Goal: Task Accomplishment & Management: Complete application form

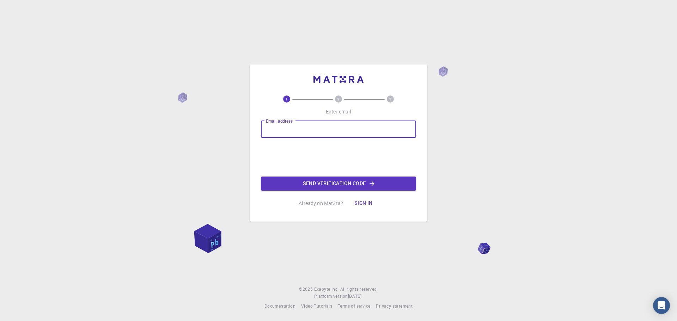
click at [349, 128] on input "Email address" at bounding box center [338, 129] width 155 height 17
type input "[EMAIL_ADDRESS][DOMAIN_NAME]"
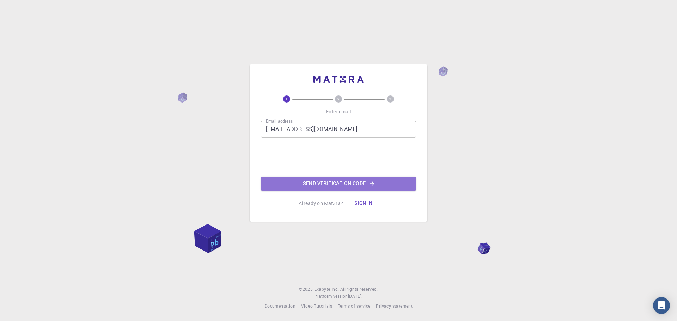
click at [312, 185] on button "Send verification code" at bounding box center [338, 184] width 155 height 14
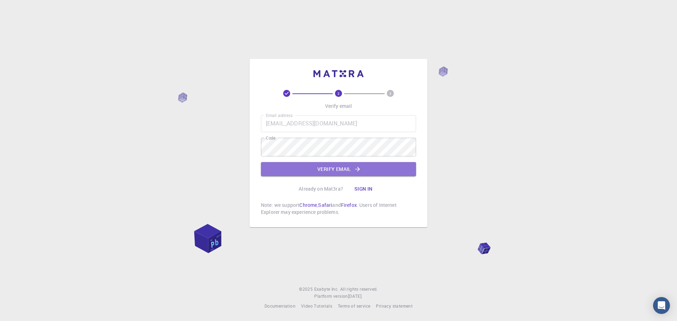
click at [317, 165] on button "Verify email" at bounding box center [338, 169] width 155 height 14
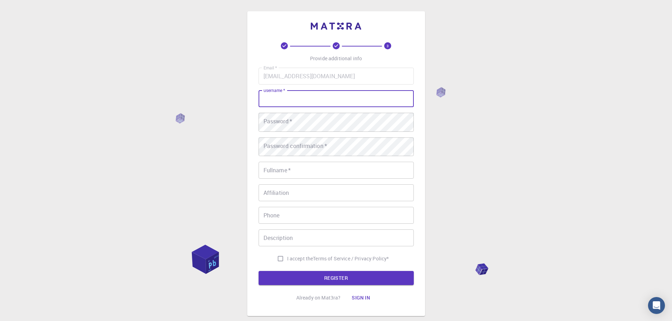
click at [306, 107] on input "username   *" at bounding box center [335, 98] width 155 height 17
type input "[DEMOGRAPHIC_DATA]"
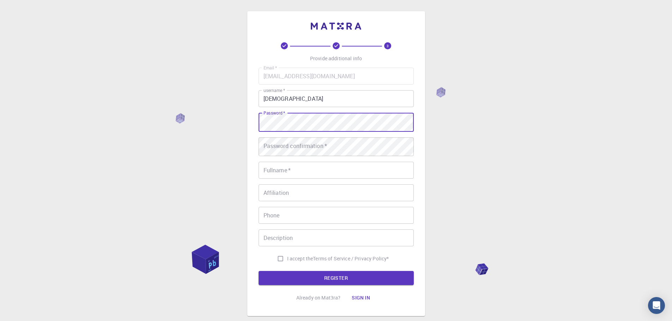
click at [239, 132] on div "3 Provide additional info Email   * [EMAIL_ADDRESS][DOMAIN_NAME] Email   * user…" at bounding box center [336, 181] width 672 height 363
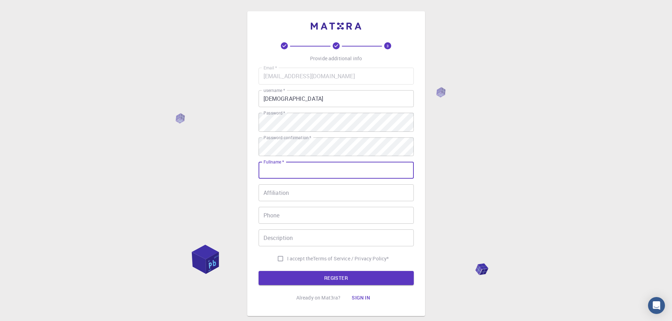
click at [312, 179] on input "Fullname   *" at bounding box center [335, 170] width 155 height 17
type input "[PERSON_NAME]"
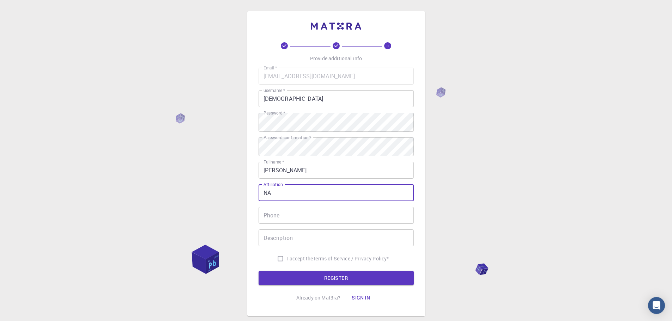
type input "N"
type input "Academia Sinica, [GEOGRAPHIC_DATA]"
click at [316, 223] on input "Phone" at bounding box center [335, 215] width 155 height 17
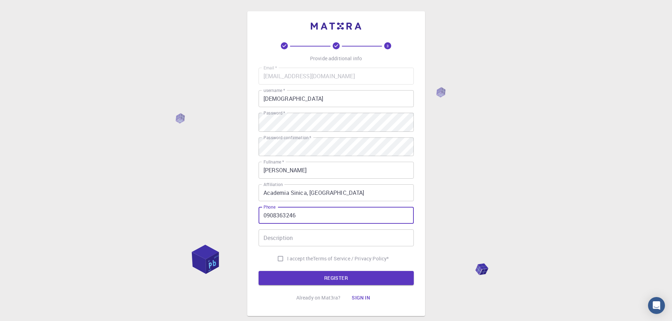
type input "0908363246"
click at [291, 246] on input "Description" at bounding box center [335, 238] width 155 height 17
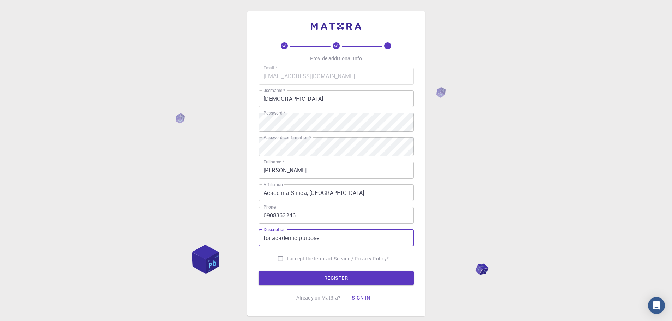
type input "for academic purpose"
click at [274, 265] on input "I accept the Terms of Service / Privacy Policy *" at bounding box center [280, 258] width 13 height 13
checkbox input "true"
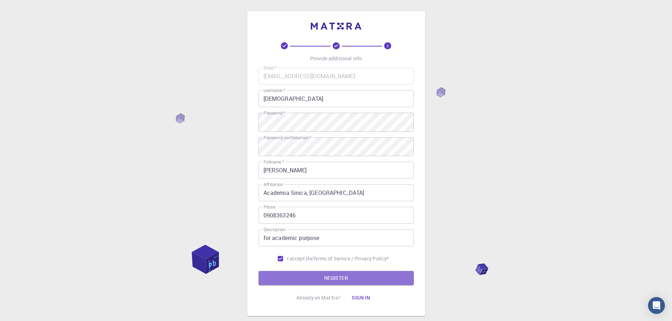
click at [281, 285] on button "REGISTER" at bounding box center [335, 278] width 155 height 14
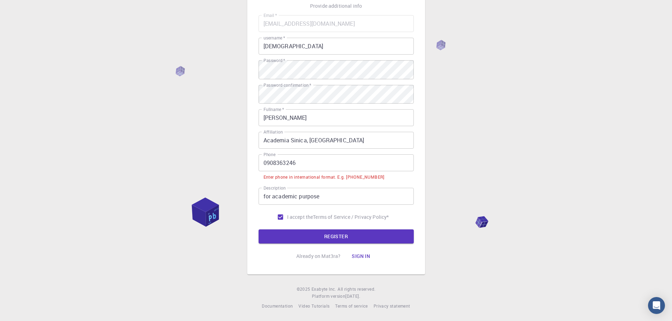
scroll to position [71, 0]
click at [266, 157] on input "0908363246" at bounding box center [335, 162] width 155 height 17
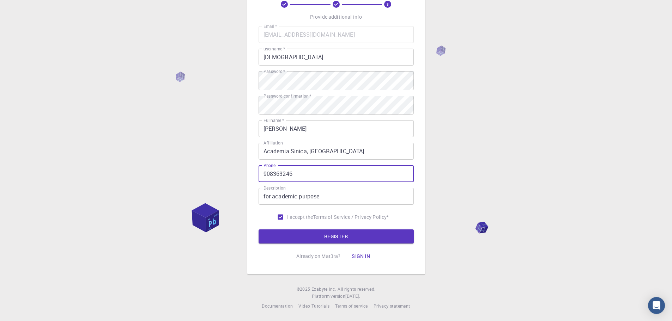
scroll to position [65, 0]
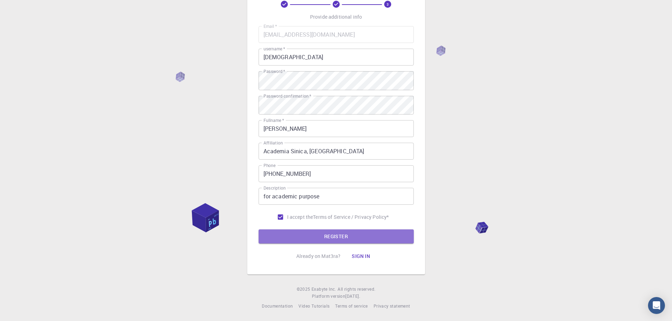
click at [358, 230] on button "REGISTER" at bounding box center [335, 237] width 155 height 14
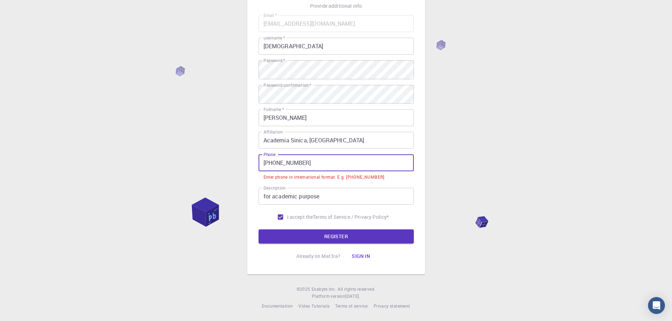
click at [282, 164] on input "[PHONE_NUMBER]" at bounding box center [335, 162] width 155 height 17
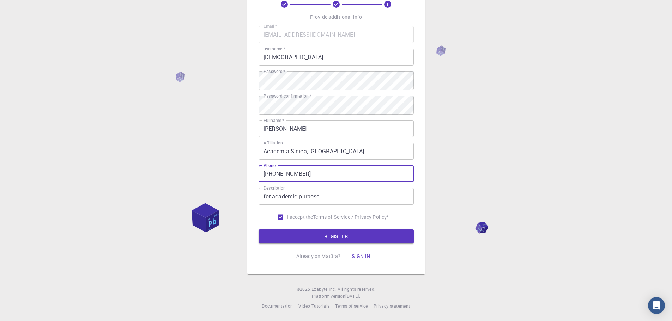
type input "[PHONE_NUMBER]"
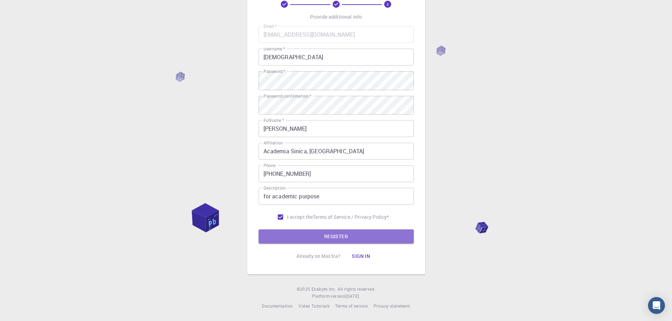
click at [334, 230] on button "REGISTER" at bounding box center [335, 237] width 155 height 14
click at [328, 230] on button "REGISTER" at bounding box center [335, 237] width 155 height 14
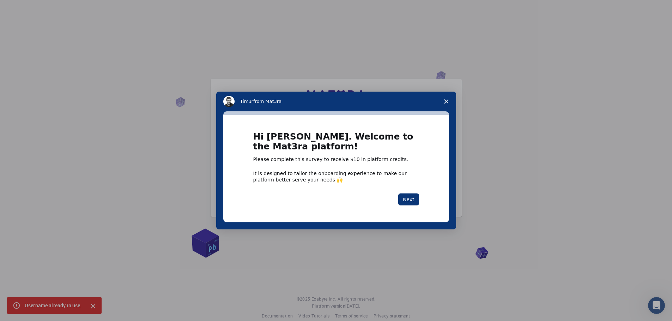
click at [410, 197] on button "Next" at bounding box center [408, 200] width 21 height 12
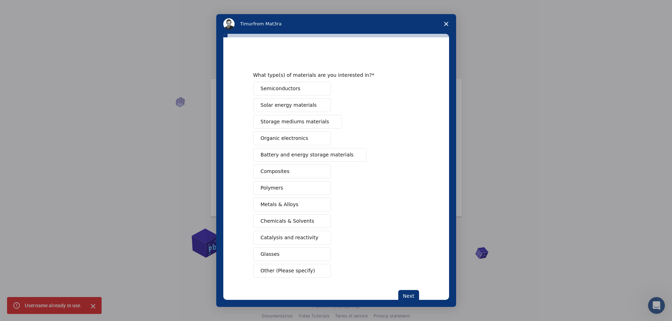
click at [313, 109] on button "Solar energy materials" at bounding box center [292, 105] width 78 height 14
click at [300, 88] on button "Semiconductors" at bounding box center [292, 89] width 78 height 14
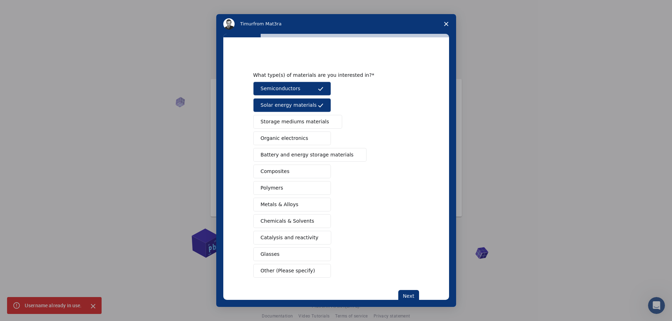
click at [320, 158] on span "Battery and energy storage materials" at bounding box center [307, 154] width 93 height 7
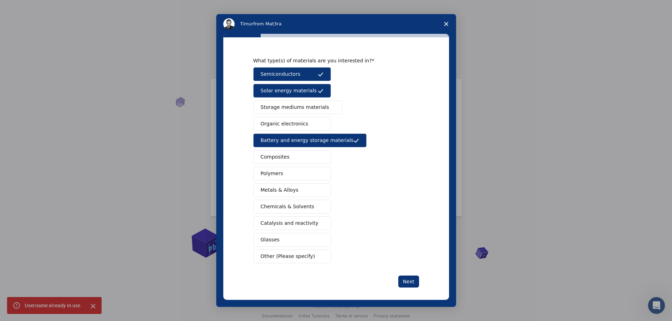
scroll to position [19, 0]
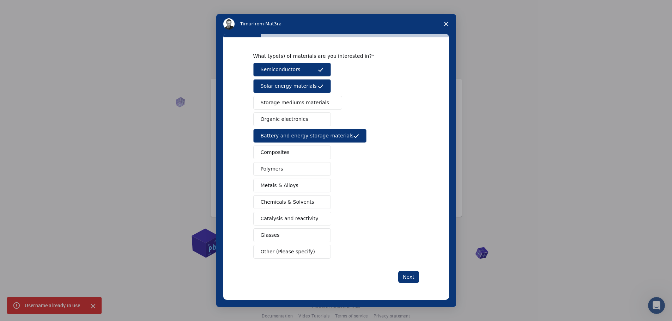
click at [405, 275] on button "Next" at bounding box center [408, 277] width 21 height 12
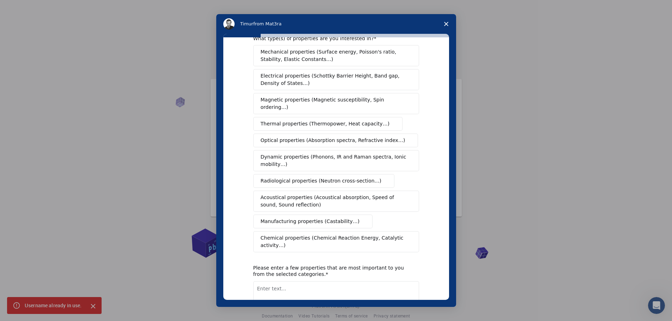
scroll to position [0, 0]
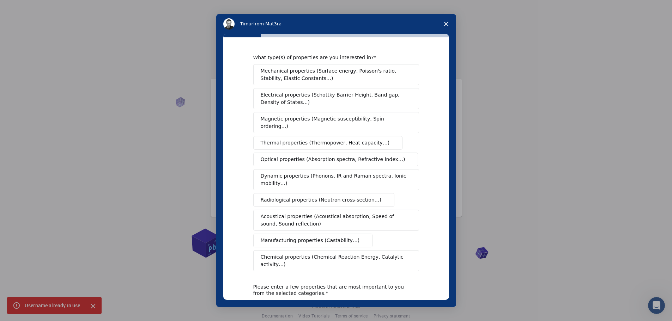
click at [310, 99] on span "Electrical properties (Schottky Barrier Height, Band gap, Density of States…)" at bounding box center [334, 98] width 147 height 15
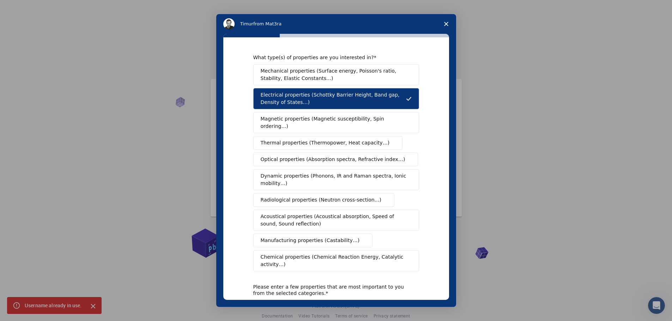
click at [327, 73] on span "Mechanical properties (Surface energy, Poisson's ratio, Stability, Elastic Cons…" at bounding box center [334, 74] width 147 height 15
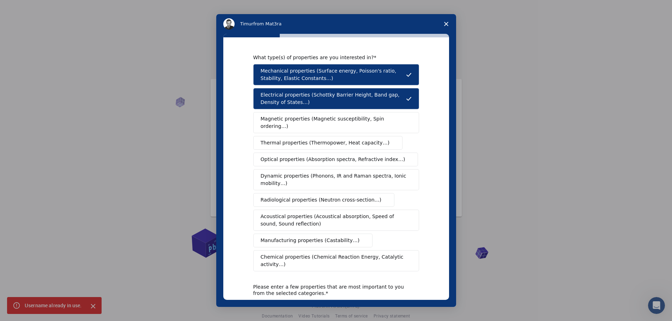
click at [301, 119] on span "Magnetic properties (Magnetic susceptibility, Spin ordering…)" at bounding box center [334, 122] width 146 height 15
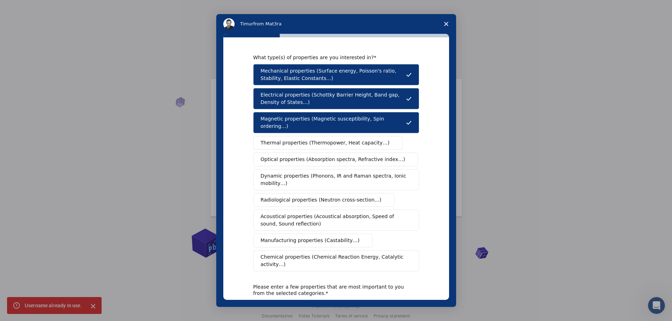
click at [290, 156] on span "Optical properties (Absorption spectra, Refractive index…)" at bounding box center [333, 159] width 145 height 7
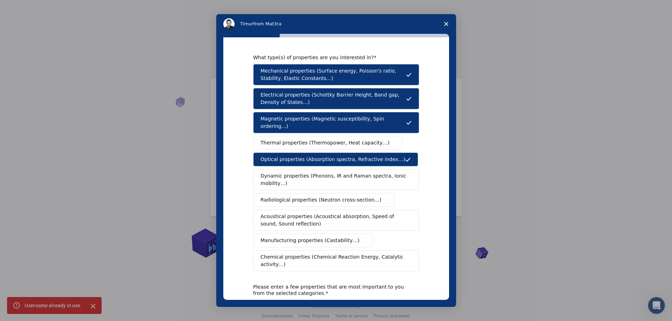
click at [292, 136] on button "Thermal properties (Thermopower, Heat capacity…)" at bounding box center [327, 143] width 149 height 14
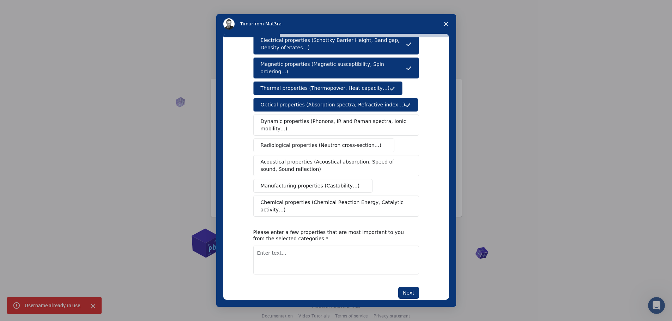
scroll to position [56, 0]
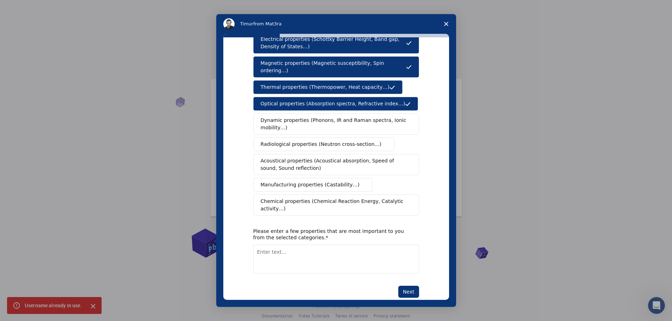
click at [377, 198] on span "Chemical properties (Chemical Reaction Energy, Catalytic activity…)" at bounding box center [334, 205] width 146 height 15
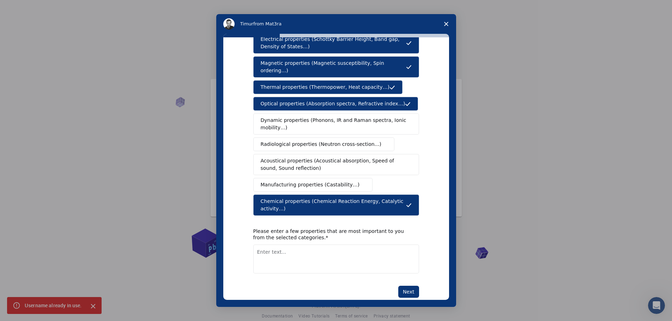
click at [402, 286] on button "Next" at bounding box center [408, 292] width 21 height 12
click at [325, 253] on textarea "Enter text..." at bounding box center [336, 267] width 166 height 29
type textarea "electronic and optical properties"
click at [407, 286] on button "Next" at bounding box center [408, 292] width 21 height 12
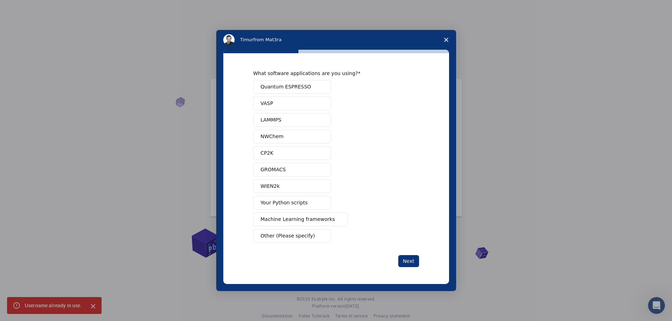
scroll to position [0, 0]
click at [294, 93] on button "Quantum ESPRESSO" at bounding box center [292, 87] width 78 height 14
click at [402, 262] on button "Next" at bounding box center [408, 261] width 21 height 12
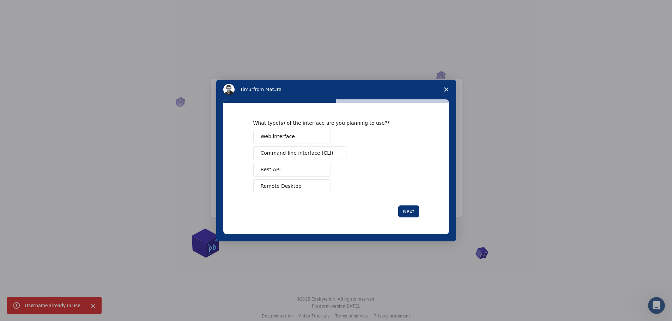
click at [291, 137] on button "Web interface" at bounding box center [292, 137] width 78 height 14
click at [408, 214] on button "Next" at bounding box center [408, 212] width 21 height 12
click at [302, 155] on button "Perform research" at bounding box center [292, 153] width 78 height 14
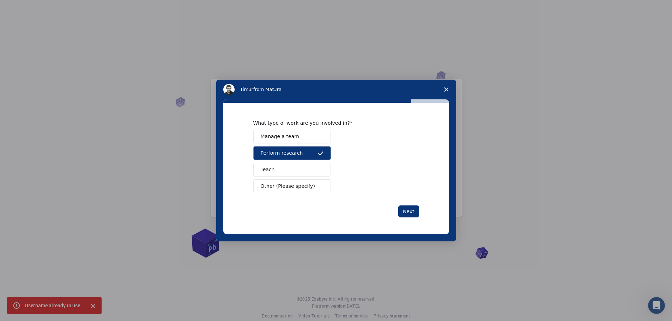
click at [403, 212] on button "Next" at bounding box center [408, 212] width 21 height 12
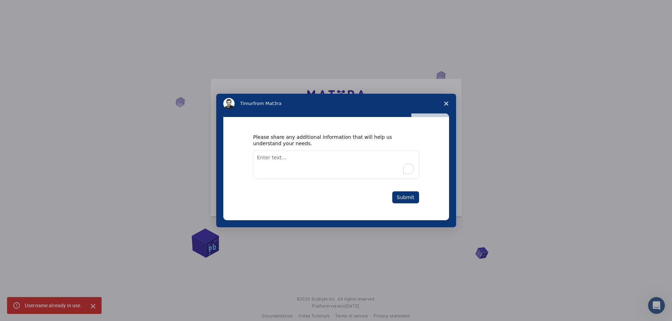
click at [313, 160] on textarea "To enrich screen reader interactions, please activate Accessibility in Grammarl…" at bounding box center [336, 164] width 166 height 29
type textarea "for academic research"
click at [408, 198] on button "Submit" at bounding box center [405, 197] width 27 height 12
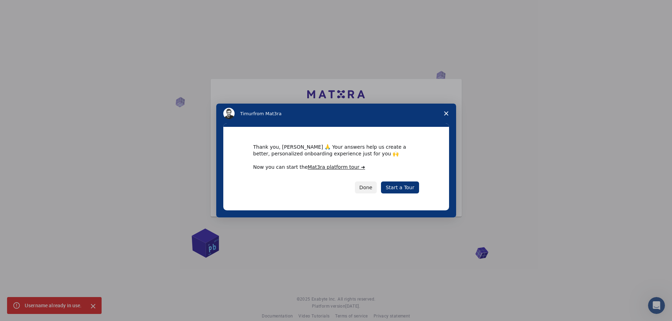
click at [366, 187] on button "Done" at bounding box center [366, 188] width 22 height 12
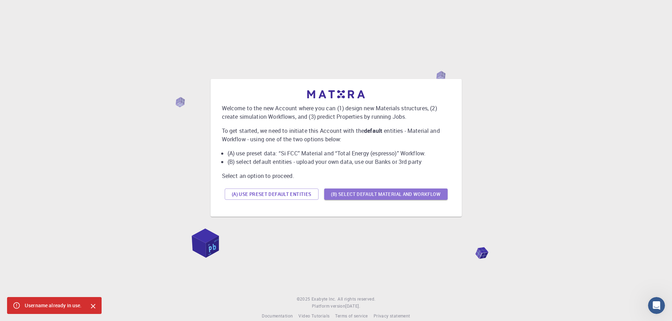
click at [326, 200] on button "(B) Select default material and workflow" at bounding box center [385, 194] width 123 height 11
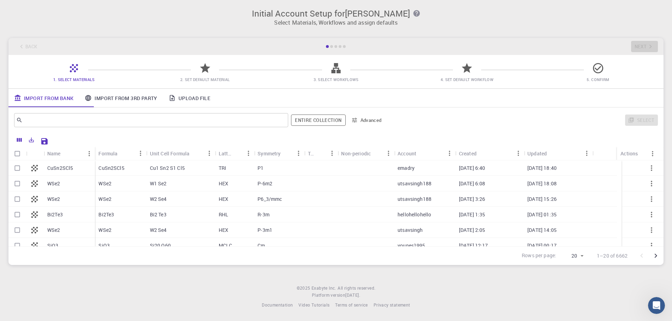
click at [60, 185] on p "WSe2" at bounding box center [53, 183] width 13 height 7
checkbox input "true"
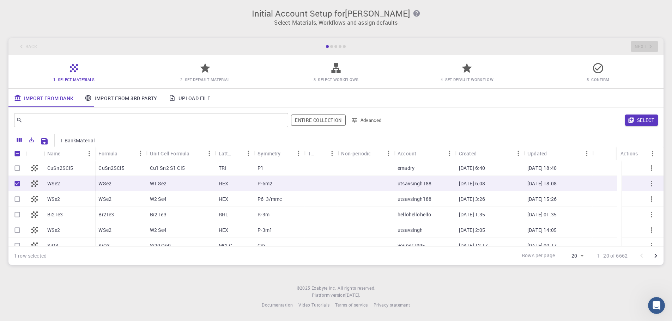
click at [199, 188] on div "W1 Se2" at bounding box center [180, 184] width 69 height 16
checkbox input "false"
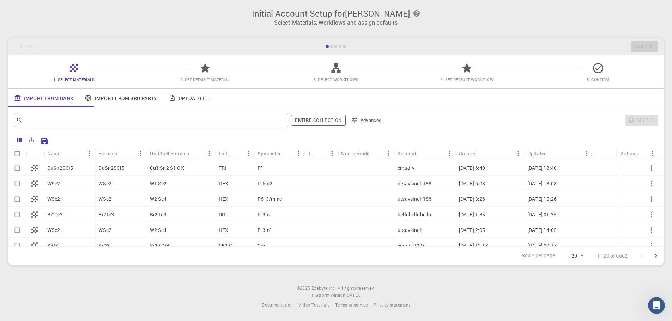
click at [199, 188] on div "W1 Se2" at bounding box center [180, 184] width 69 height 16
checkbox input "true"
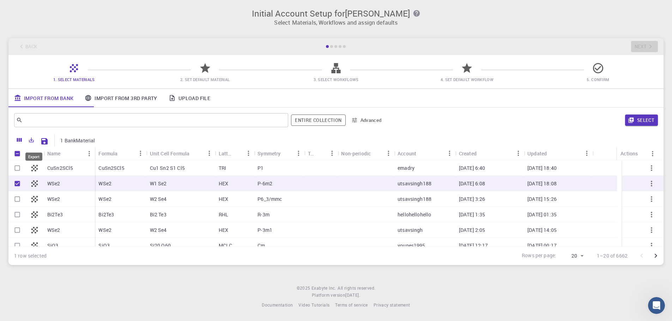
click at [34, 140] on icon "Export" at bounding box center [31, 140] width 5 height 5
click at [136, 143] on div at bounding box center [371, 140] width 545 height 12
click at [643, 123] on button "Select" at bounding box center [641, 120] width 33 height 11
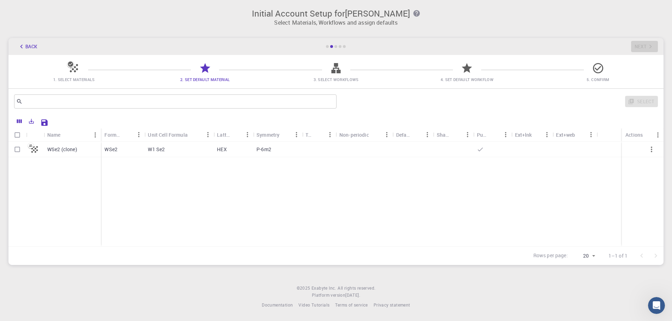
click at [20, 154] on input "Select row" at bounding box center [17, 149] width 13 height 13
checkbox input "true"
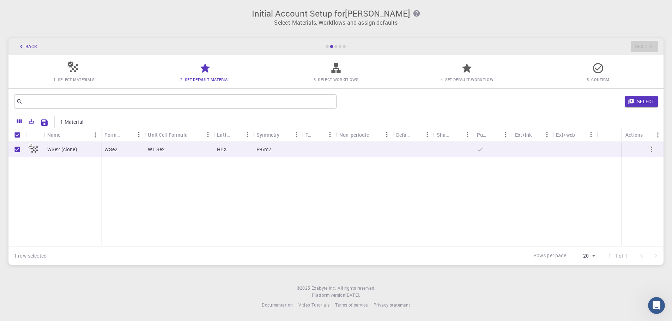
click at [331, 77] on span "3. Select Workflows" at bounding box center [335, 79] width 125 height 7
click at [648, 96] on button "Select" at bounding box center [641, 101] width 33 height 11
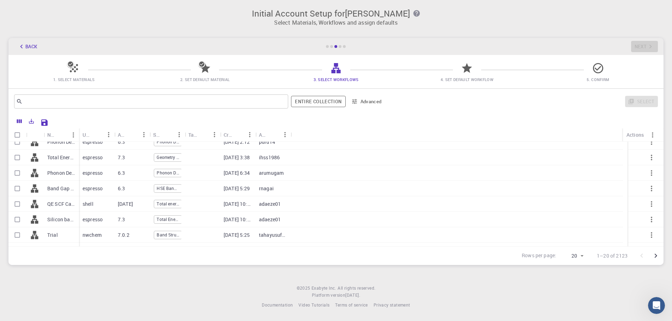
scroll to position [35, 0]
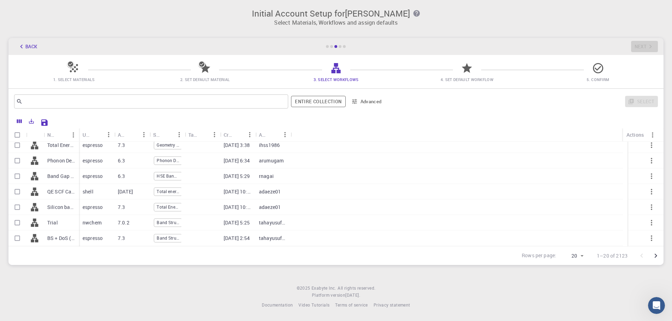
click at [68, 173] on p "Band Gap + DoS - HSE (clone) (clone)" at bounding box center [61, 176] width 28 height 7
checkbox input "true"
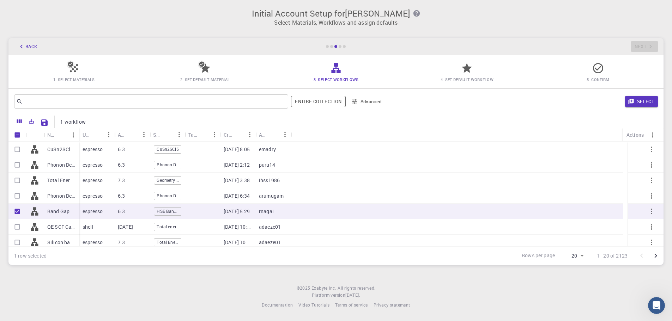
scroll to position [0, 0]
click at [651, 104] on button "Select" at bounding box center [641, 101] width 33 height 11
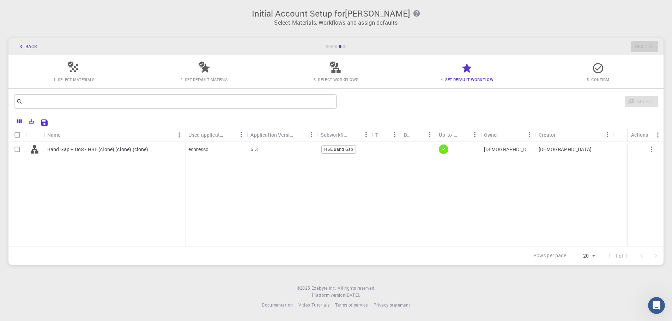
scroll to position [6, 0]
click at [18, 144] on input "Select row" at bounding box center [17, 149] width 13 height 13
checkbox input "true"
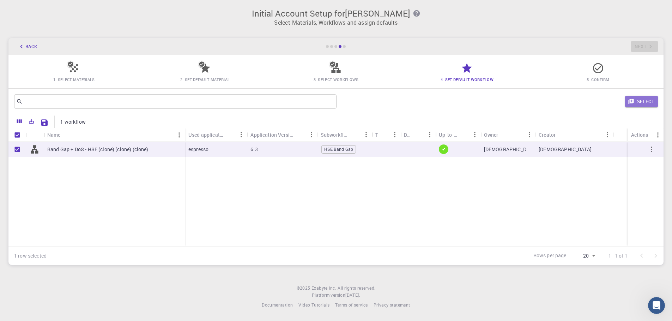
click at [640, 100] on button "Select" at bounding box center [641, 101] width 33 height 11
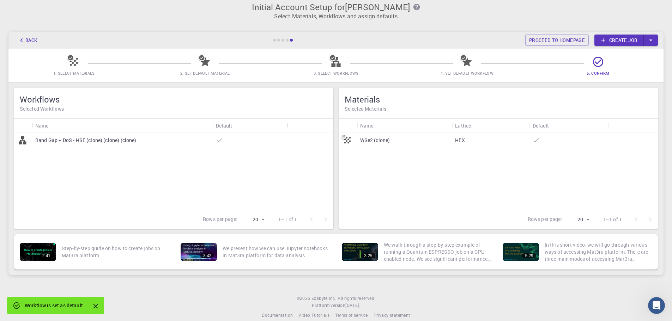
scroll to position [28, 0]
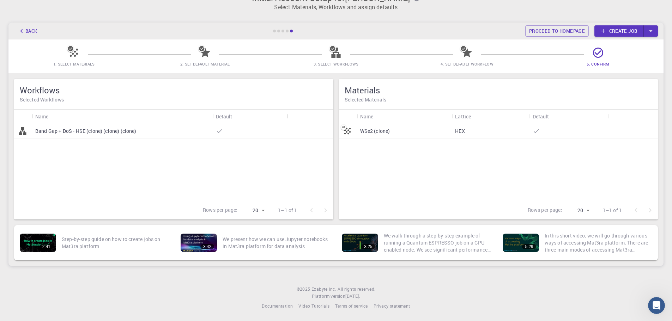
click at [222, 134] on div "Band Gap + DoS - HSE (clone) (clone) (clone)" at bounding box center [173, 162] width 319 height 78
click at [200, 127] on div "Band Gap + DoS - HSE (clone) (clone) (clone)" at bounding box center [122, 131] width 181 height 16
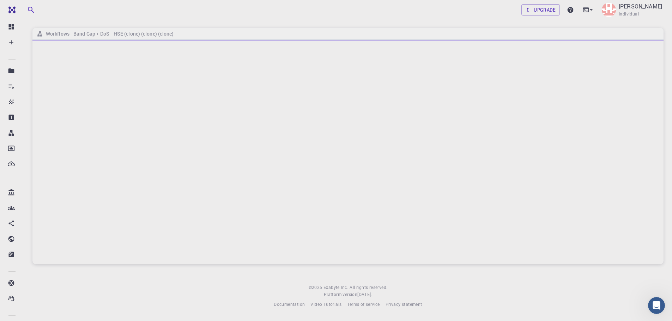
scroll to position [5, 0]
